Goal: Navigation & Orientation: Find specific page/section

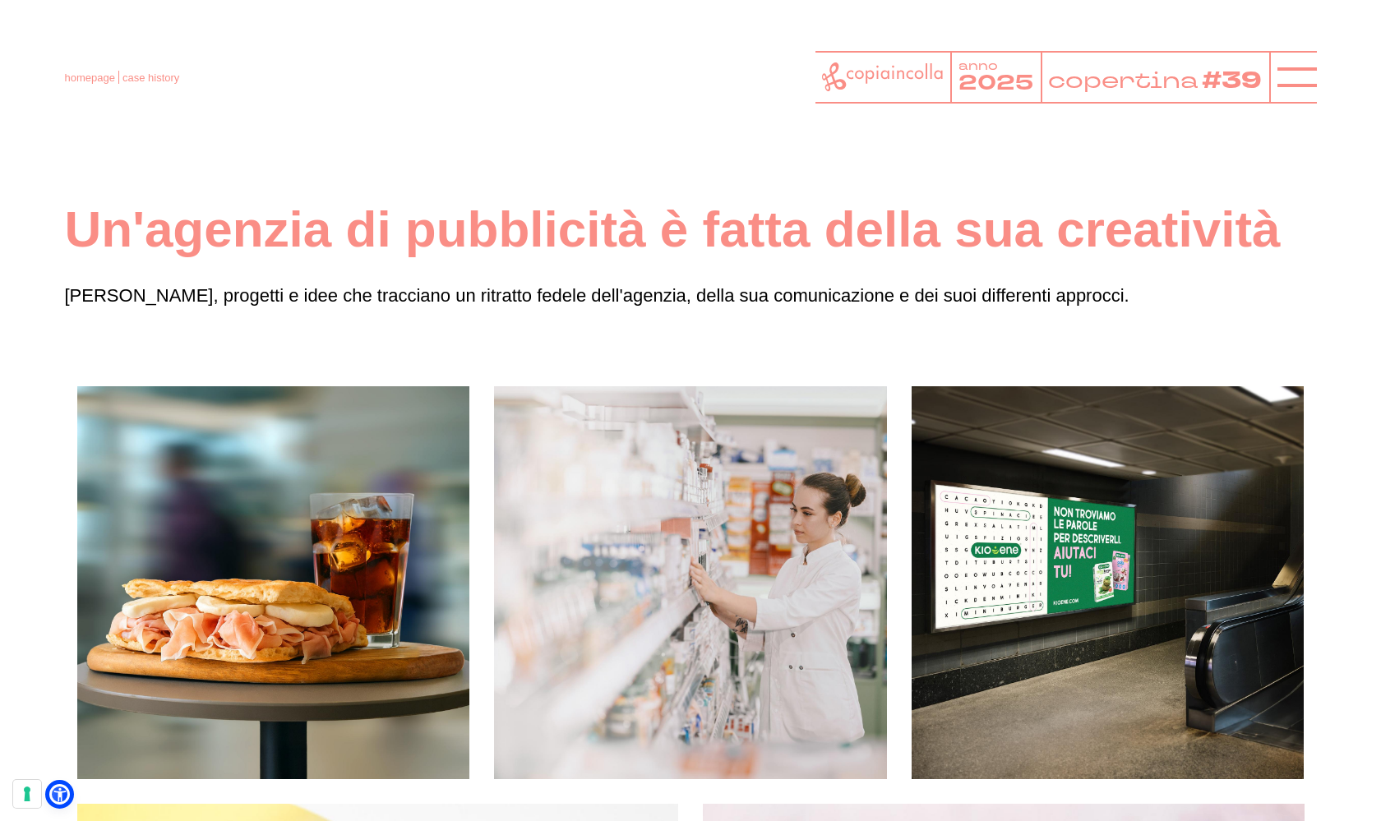
click at [870, 73] on icon at bounding box center [882, 76] width 121 height 29
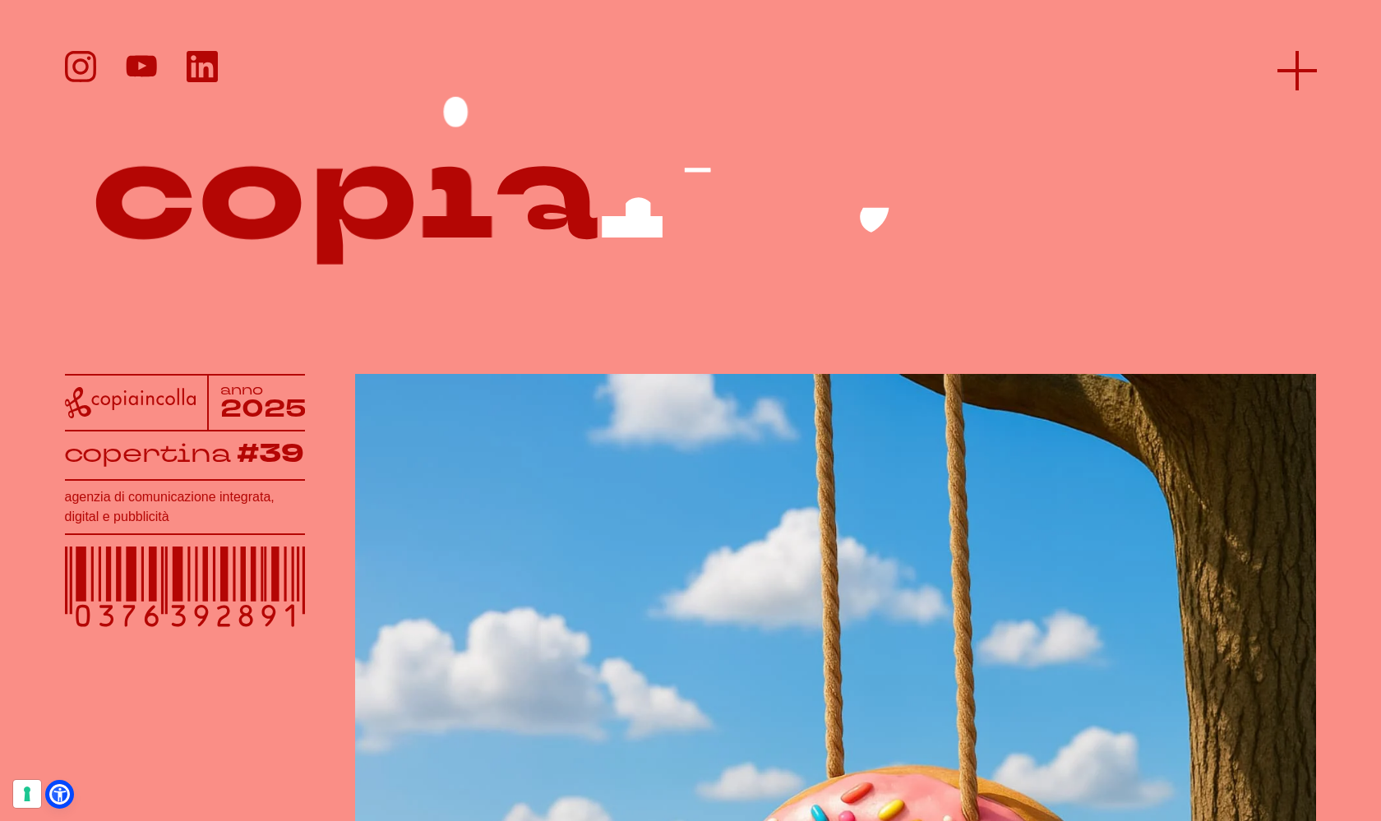
click at [1292, 71] on line at bounding box center [1296, 71] width 39 height 0
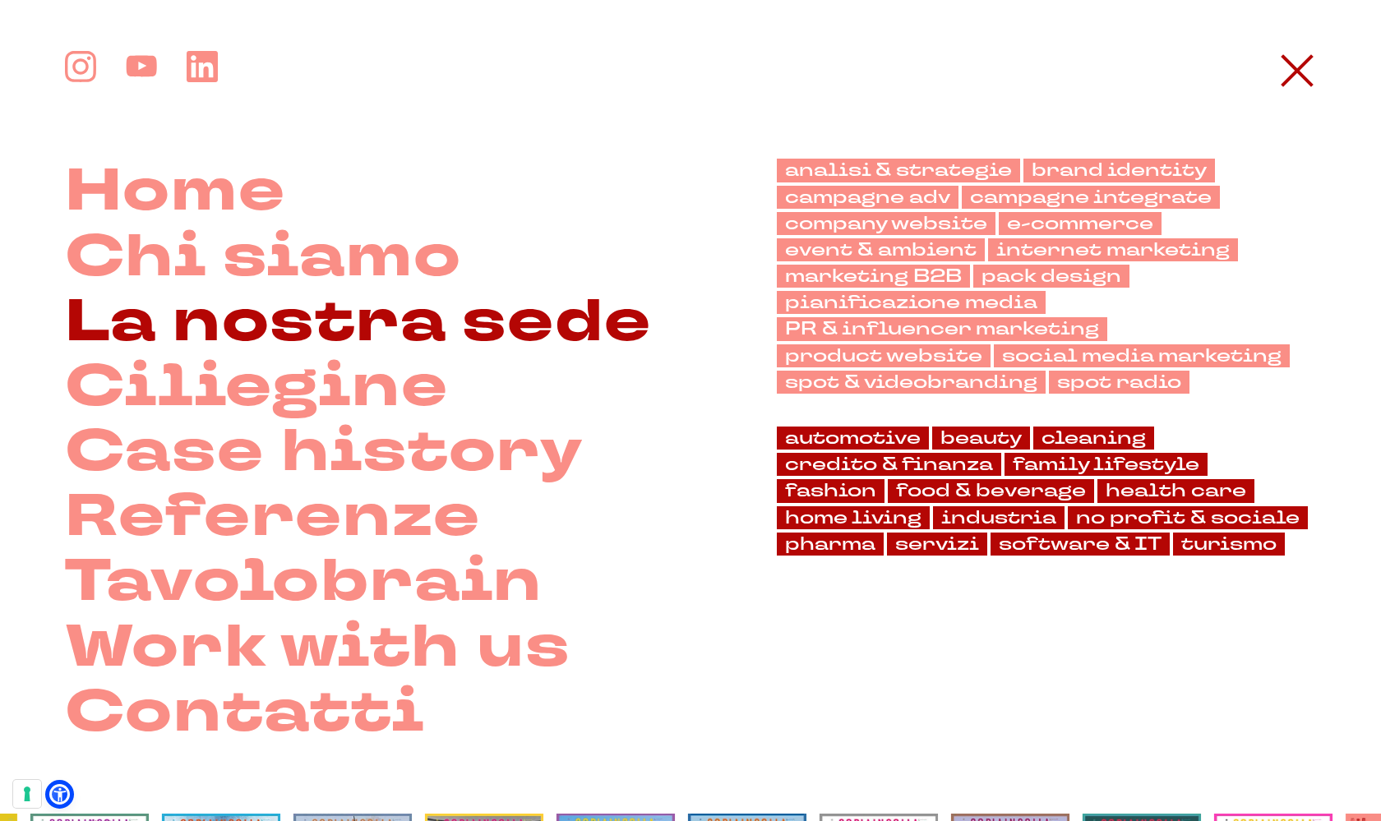
click at [314, 304] on link "La nostra sede" at bounding box center [358, 321] width 587 height 65
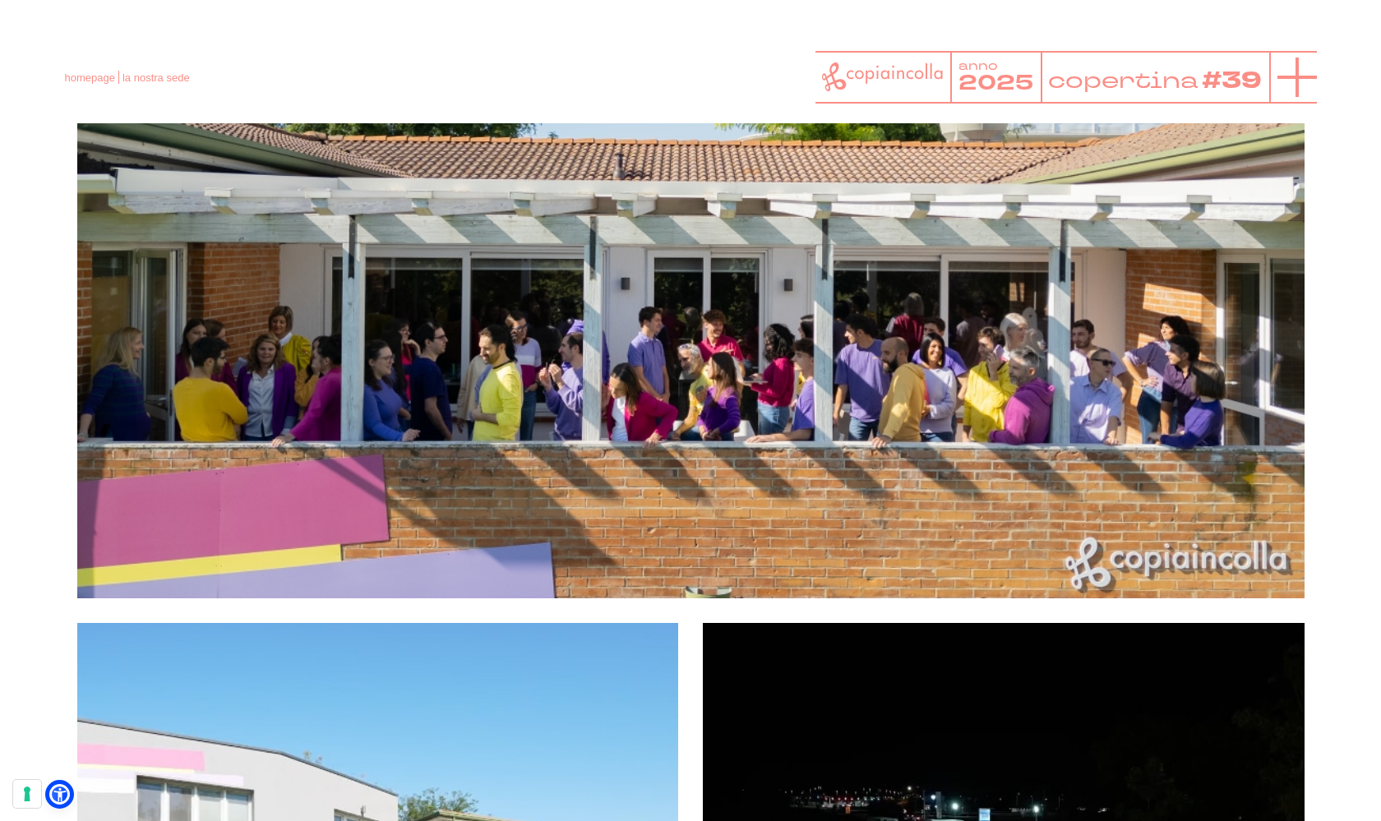
scroll to position [1132, 0]
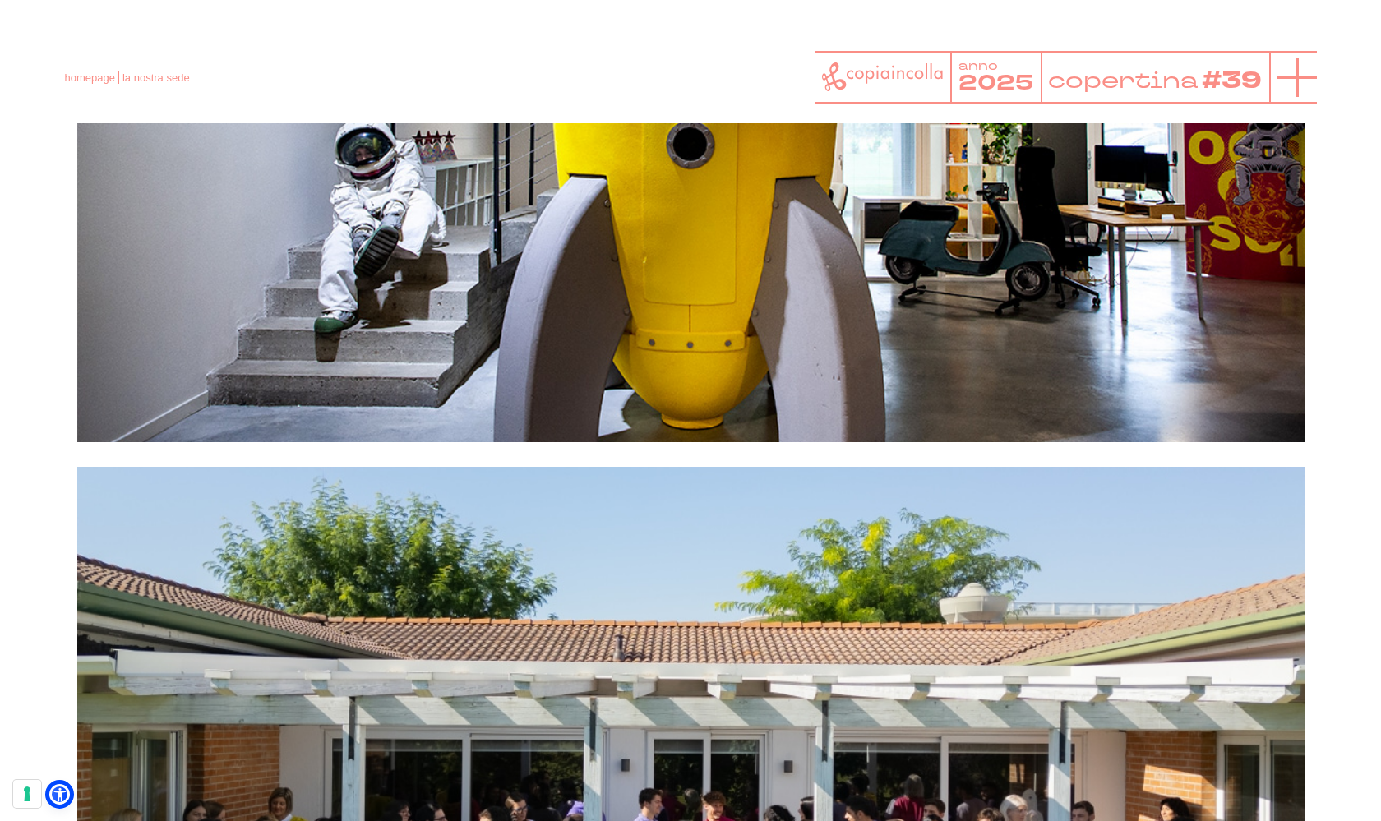
click at [1312, 75] on icon at bounding box center [1296, 77] width 39 height 39
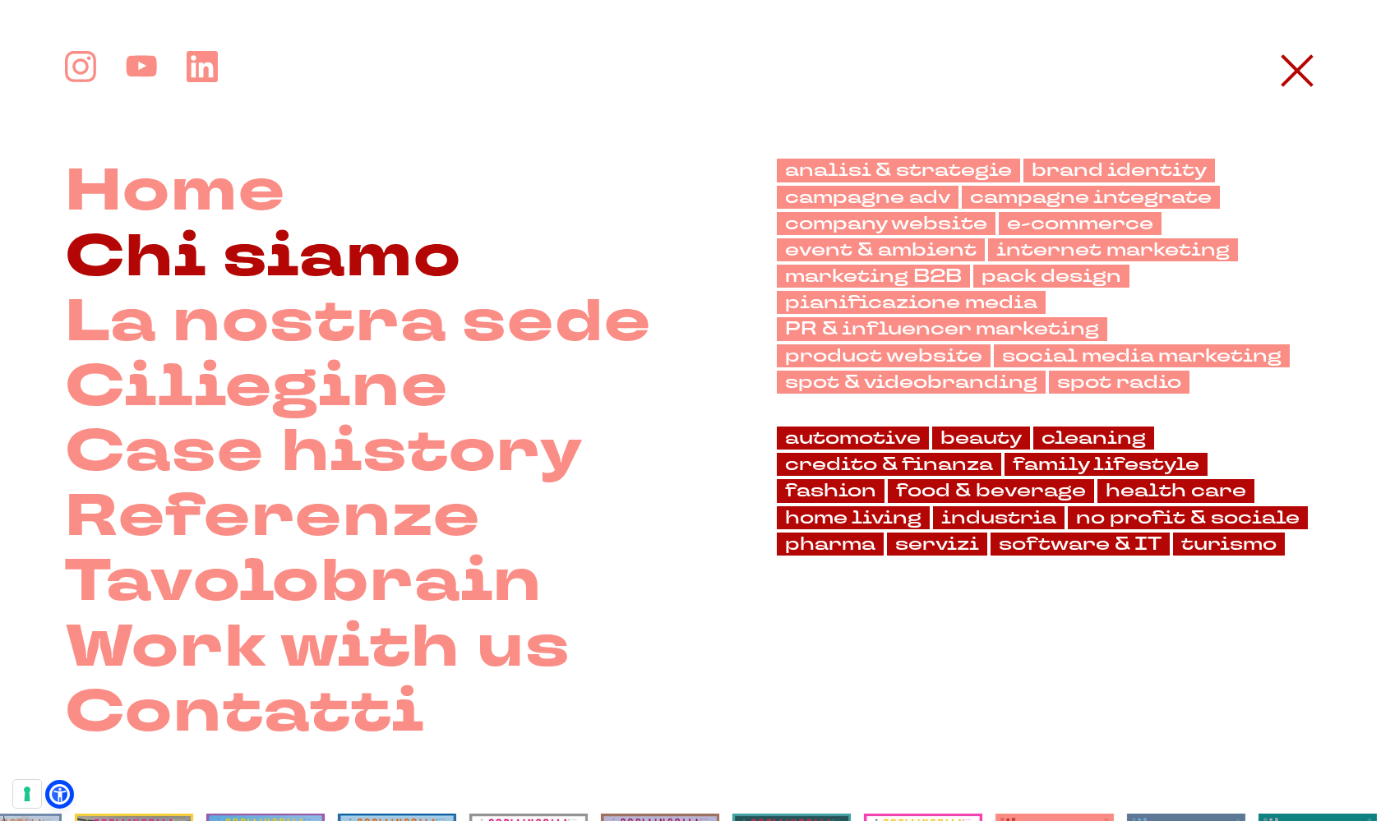
scroll to position [582, 0]
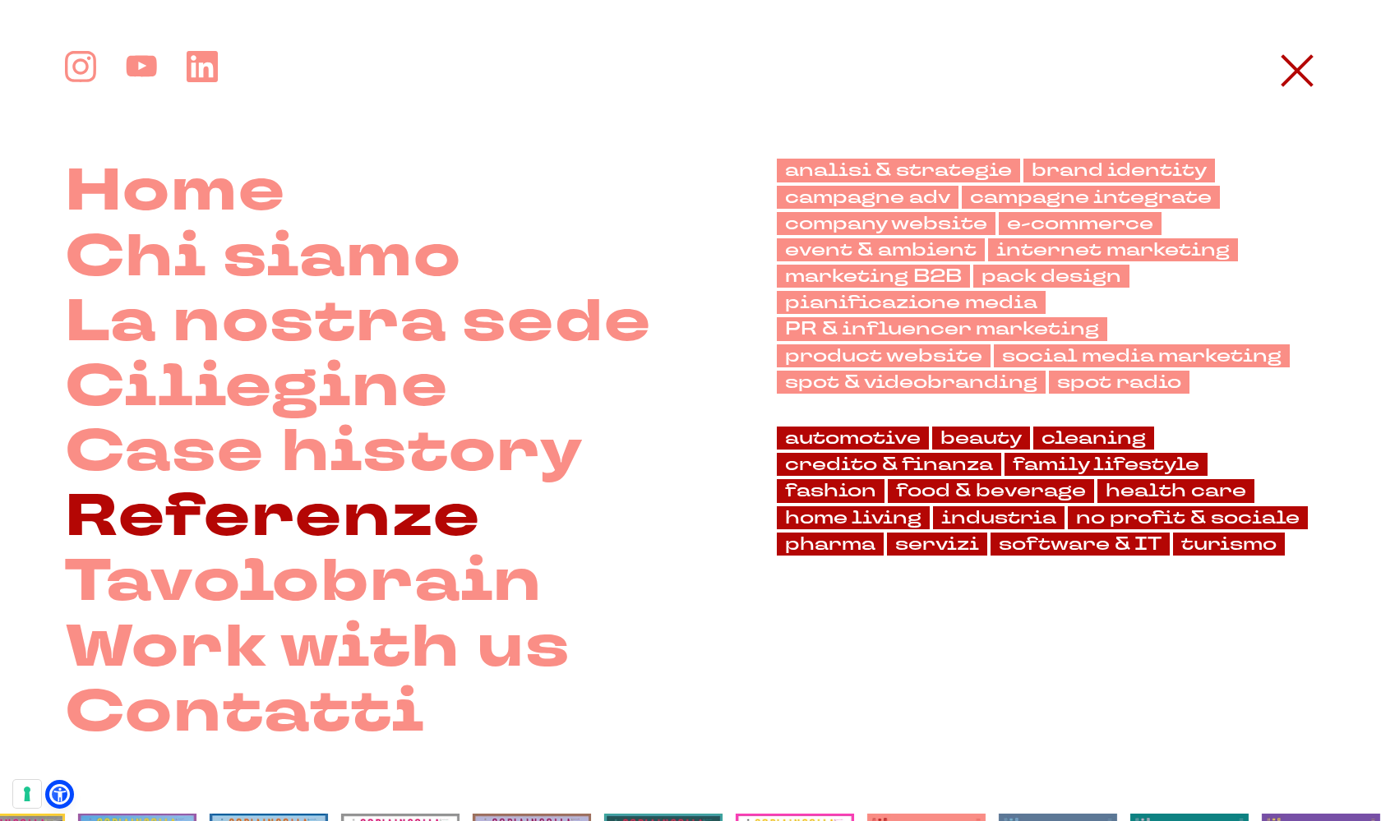
click at [267, 494] on link "Referenze" at bounding box center [273, 516] width 416 height 65
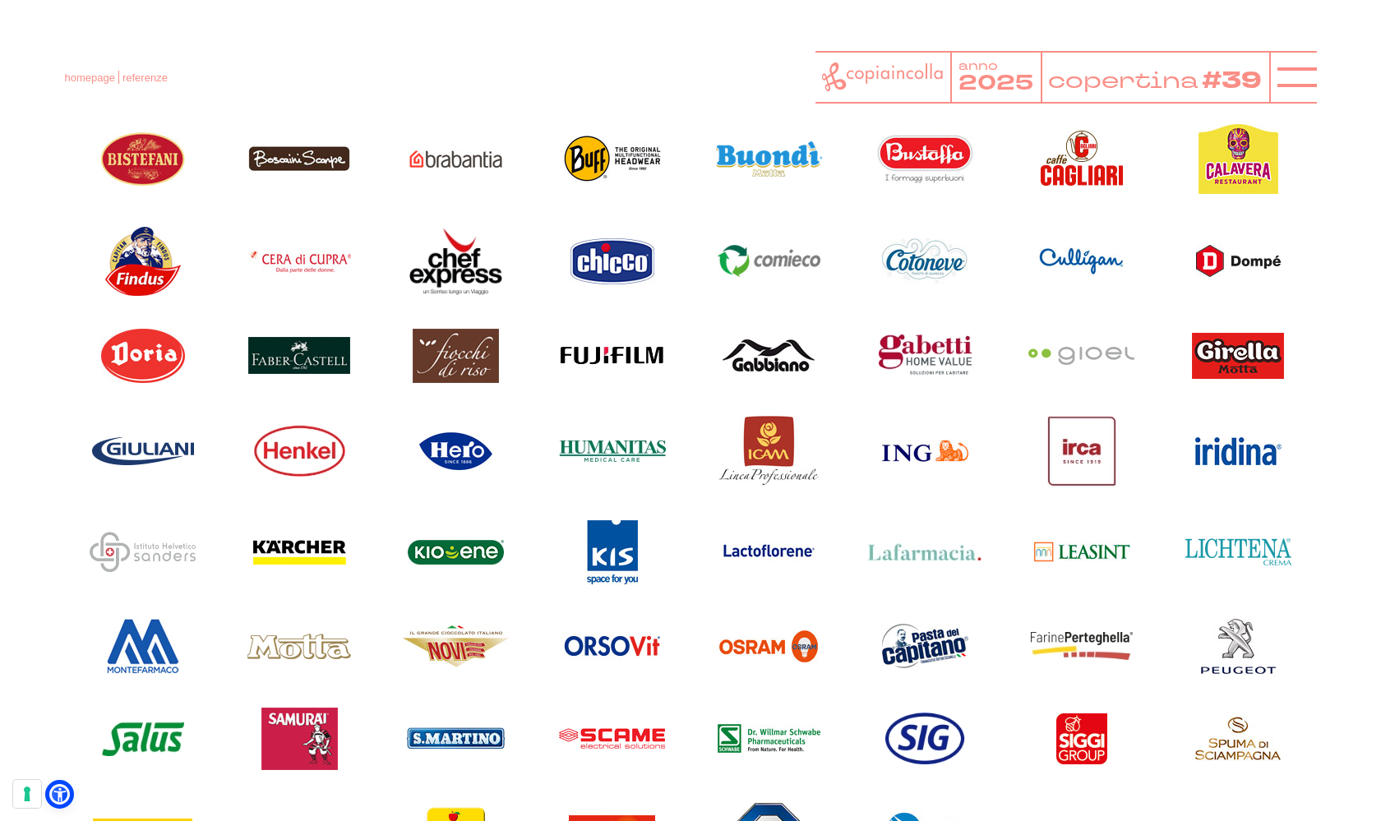
scroll to position [1369, 0]
